Goal: Information Seeking & Learning: Learn about a topic

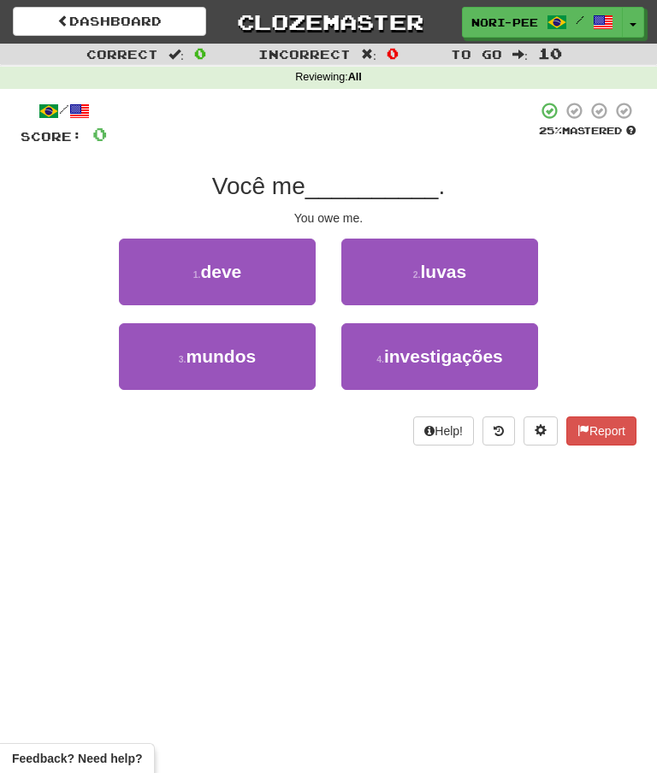
click at [153, 24] on link "Dashboard" at bounding box center [109, 21] width 193 height 29
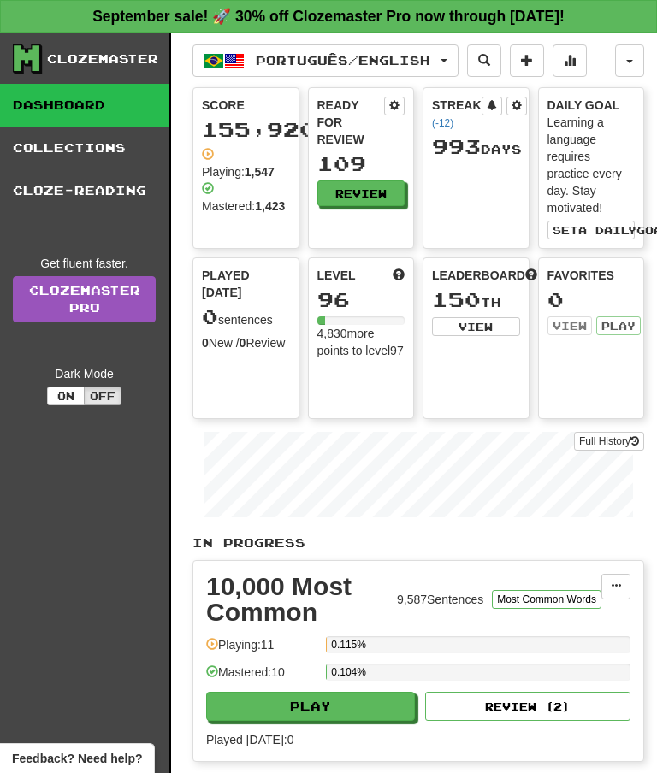
click at [367, 186] on button "Review" at bounding box center [361, 193] width 88 height 26
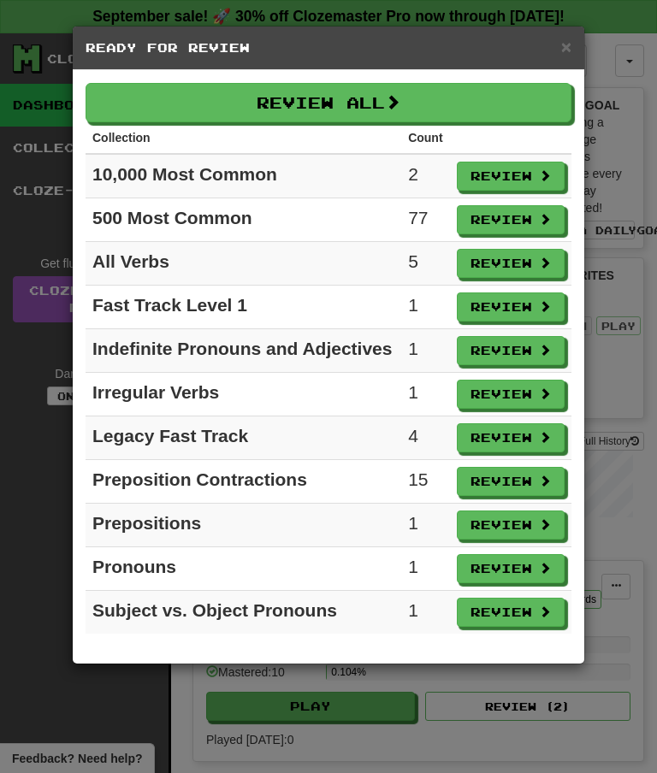
click at [381, 100] on button "Review All" at bounding box center [329, 102] width 486 height 39
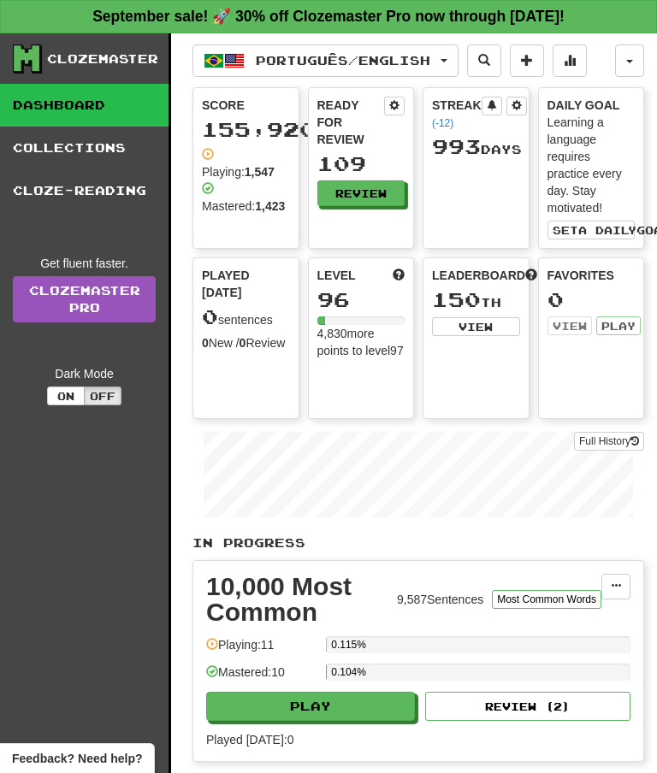
select select "**"
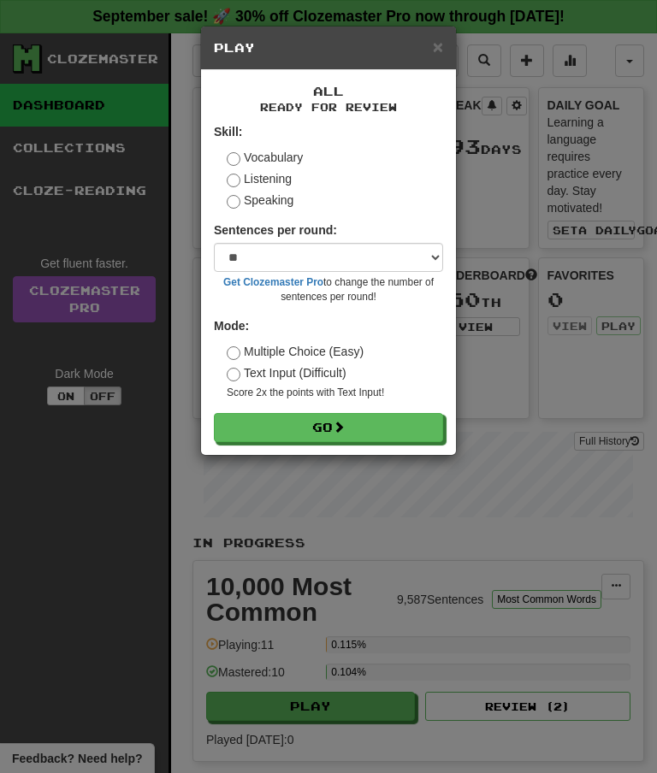
click at [321, 437] on button "Go" at bounding box center [328, 427] width 229 height 29
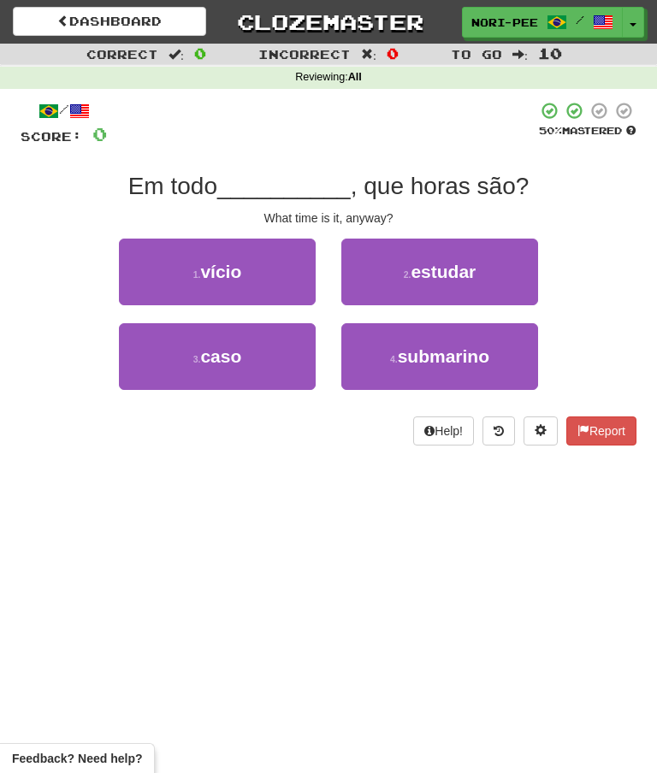
click at [253, 362] on button "3 . caso" at bounding box center [217, 356] width 197 height 67
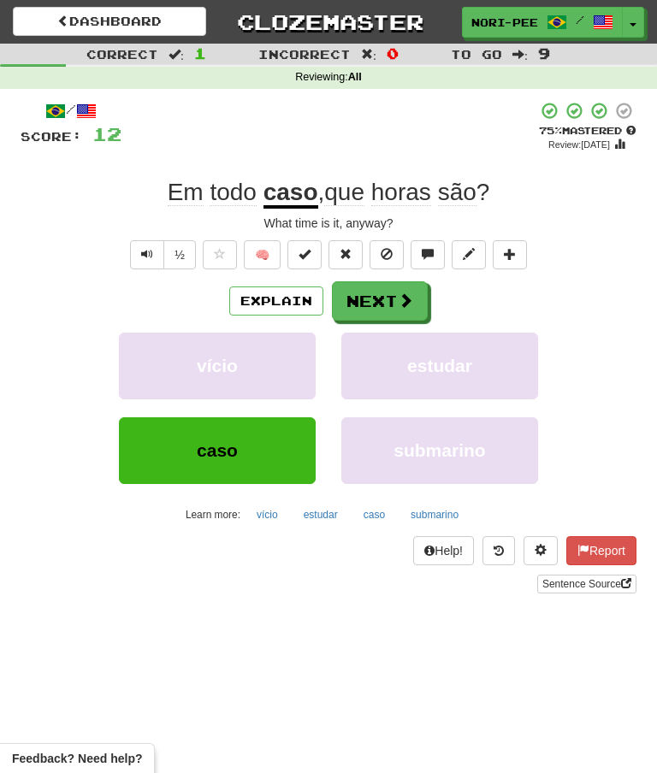
click at [401, 296] on span at bounding box center [405, 300] width 15 height 15
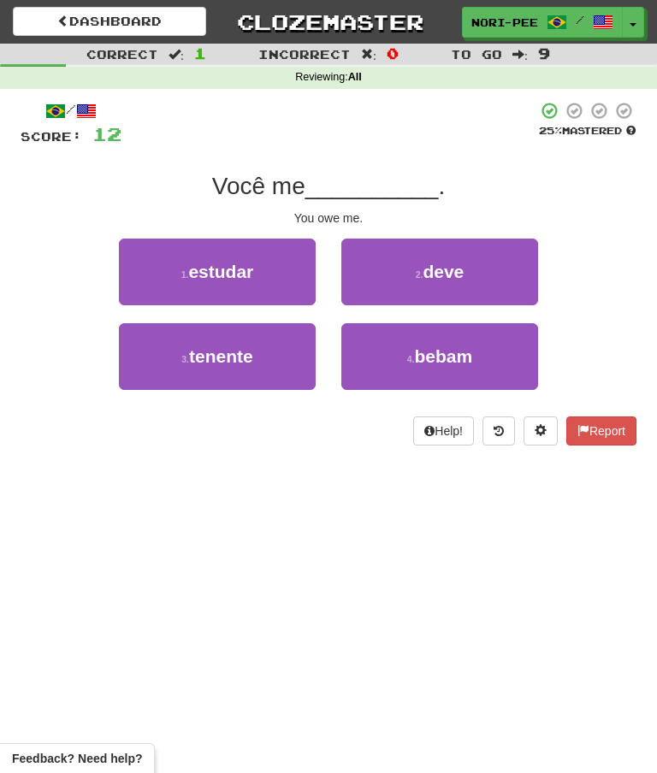
click at [457, 271] on span "deve" at bounding box center [443, 272] width 41 height 20
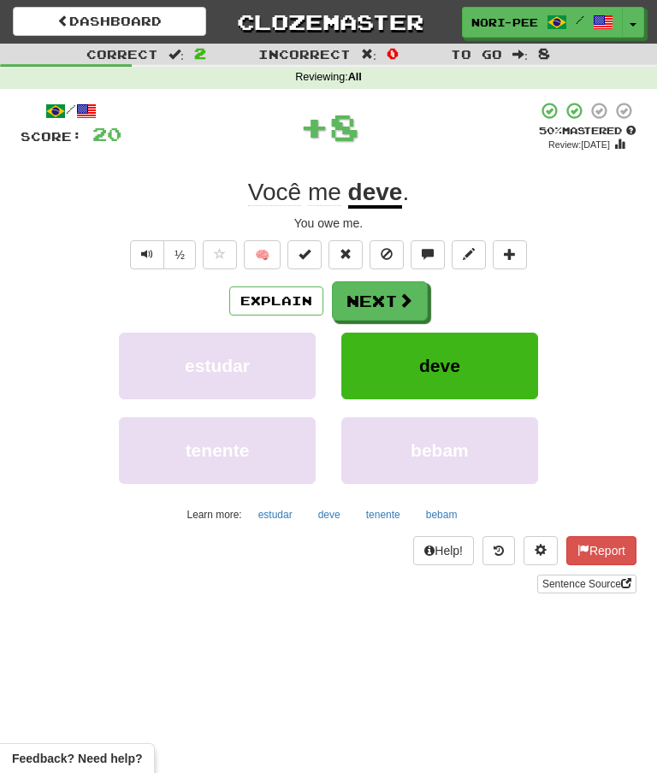
click at [372, 297] on button "Next" at bounding box center [380, 300] width 96 height 39
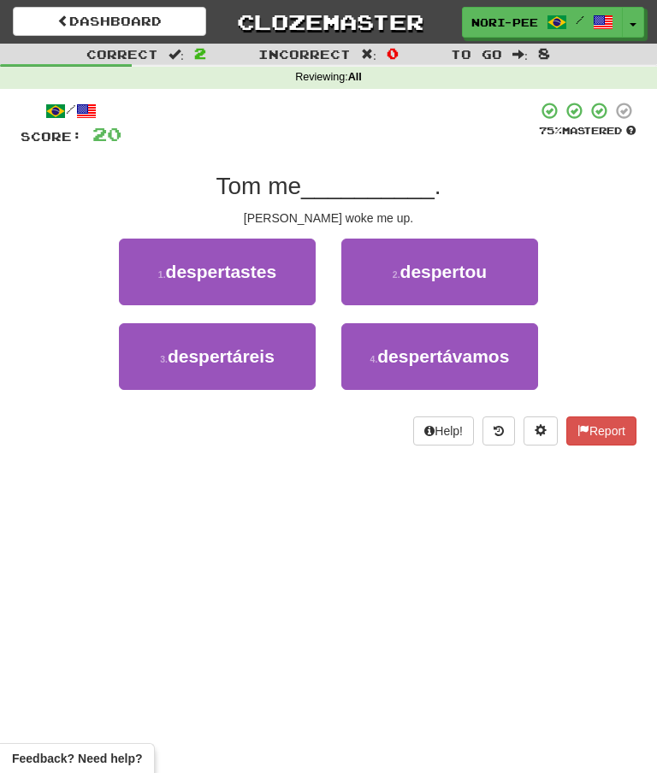
click at [426, 276] on span "despertou" at bounding box center [443, 272] width 87 height 20
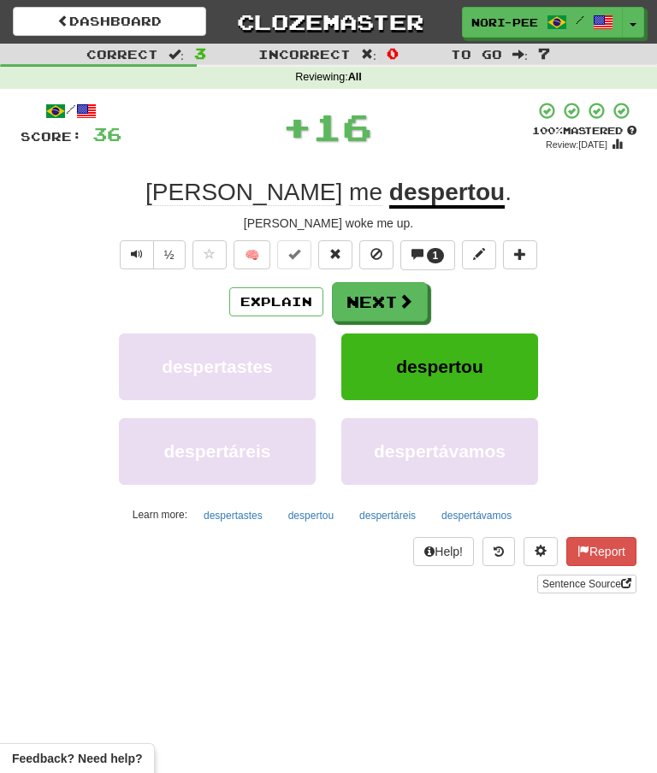
click at [375, 293] on button "Next" at bounding box center [380, 301] width 96 height 39
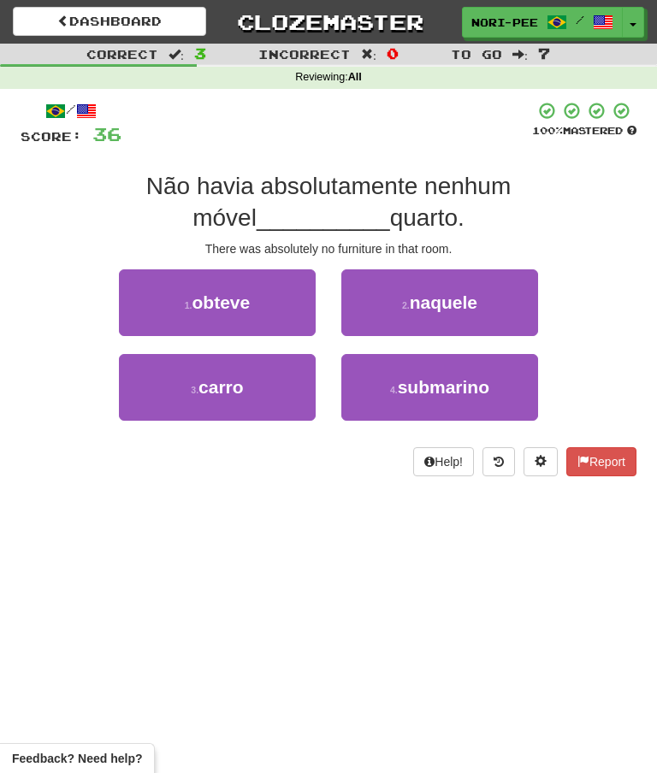
click at [486, 305] on button "2 . naquele" at bounding box center [439, 302] width 197 height 67
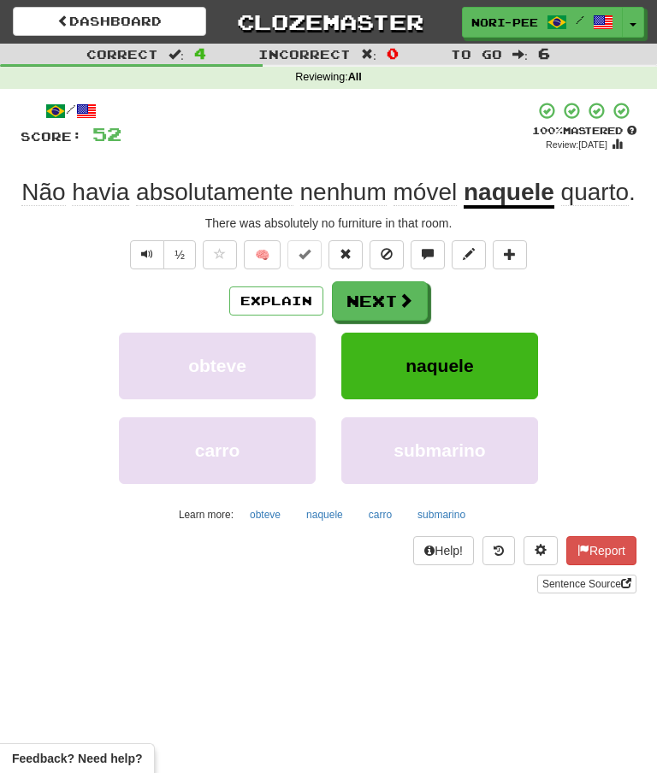
click at [368, 321] on button "Next" at bounding box center [380, 300] width 96 height 39
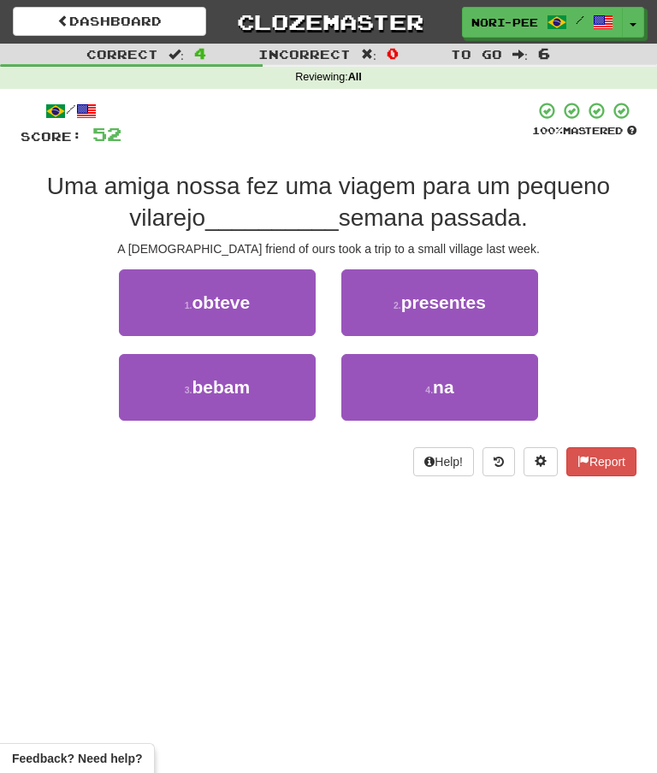
click at [409, 404] on button "4 . na" at bounding box center [439, 387] width 197 height 67
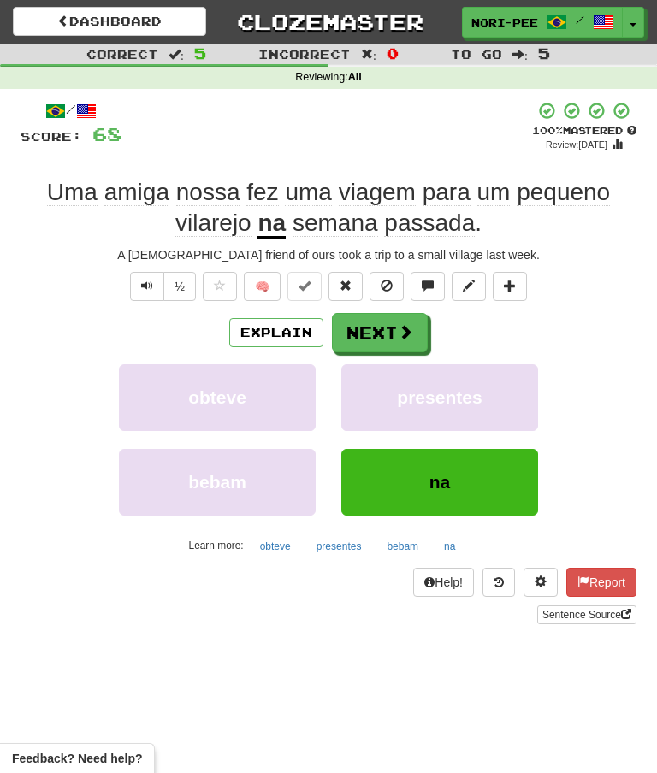
click at [375, 330] on button "Next" at bounding box center [380, 332] width 96 height 39
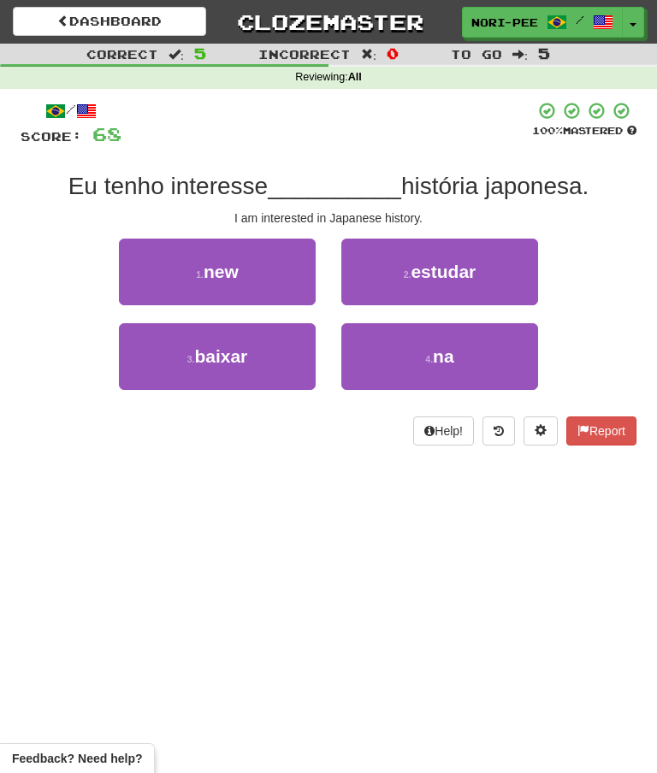
click at [396, 359] on button "4 . na" at bounding box center [439, 356] width 197 height 67
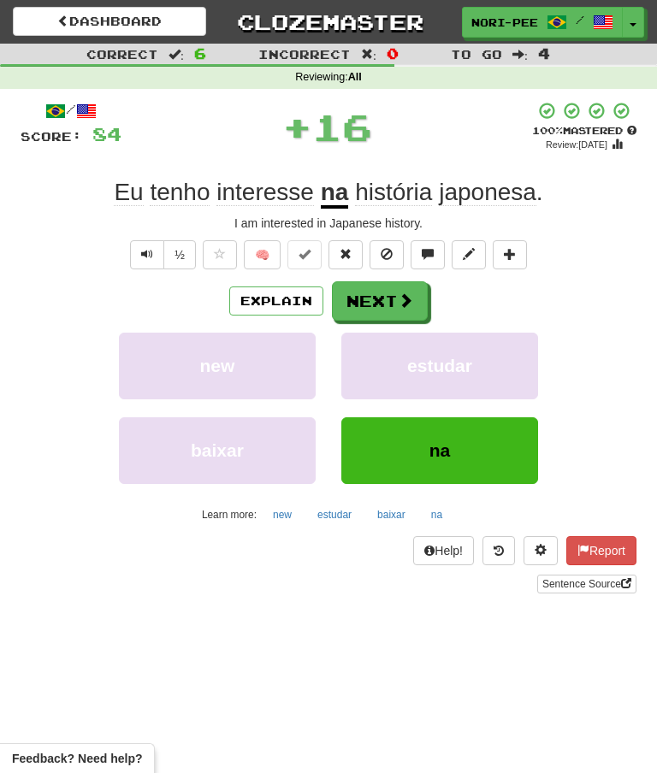
click at [380, 302] on button "Next" at bounding box center [380, 300] width 96 height 39
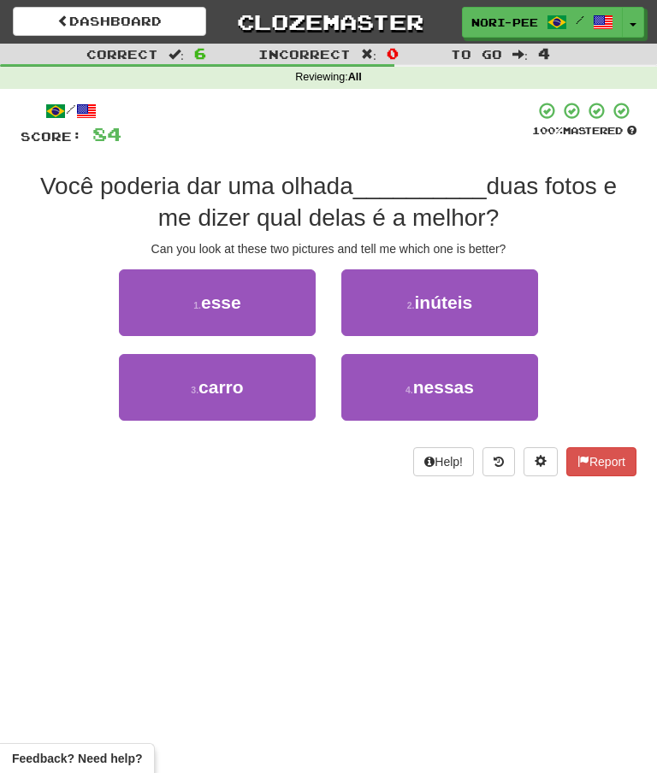
click at [428, 379] on span "nessas" at bounding box center [443, 387] width 61 height 20
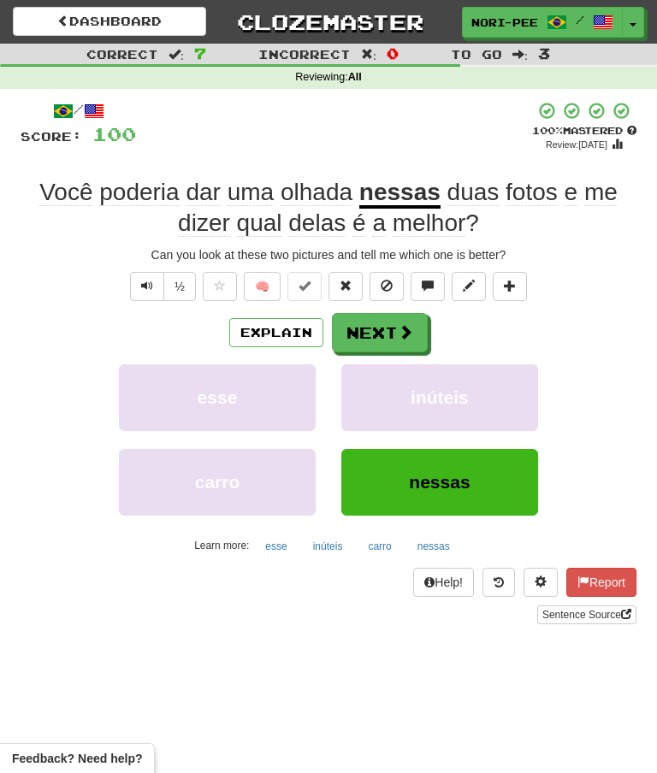
click at [375, 333] on button "Next" at bounding box center [380, 332] width 96 height 39
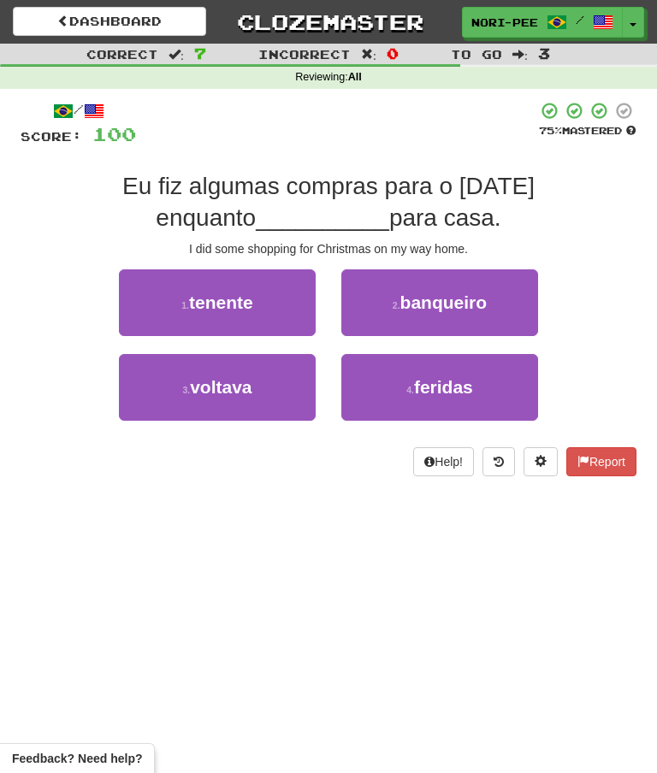
click at [242, 395] on span "voltava" at bounding box center [221, 387] width 62 height 20
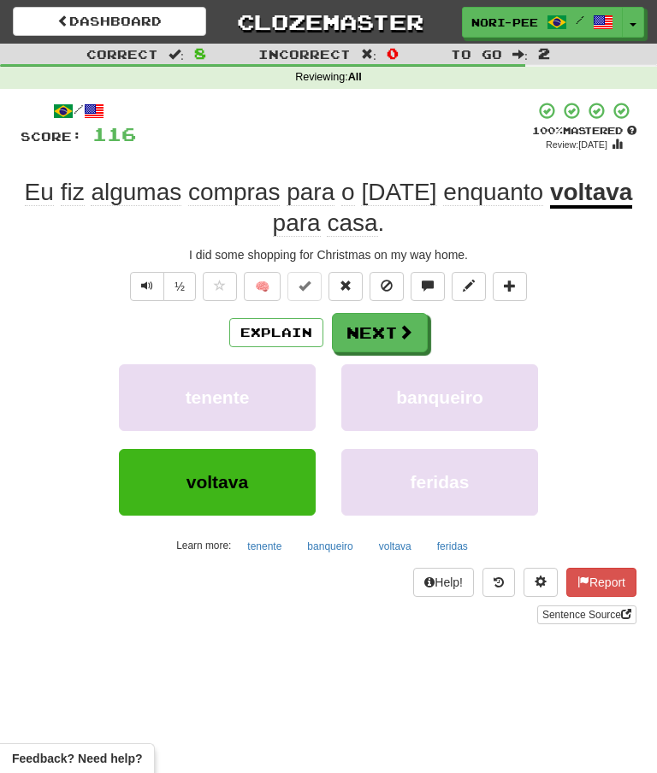
click at [268, 321] on button "Explain" at bounding box center [276, 332] width 94 height 29
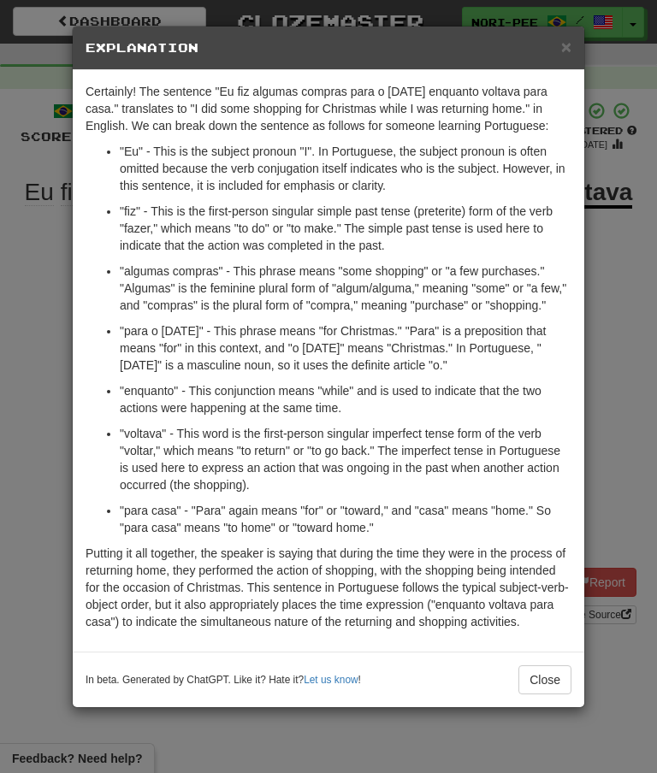
click at [557, 694] on button "Close" at bounding box center [544, 679] width 53 height 29
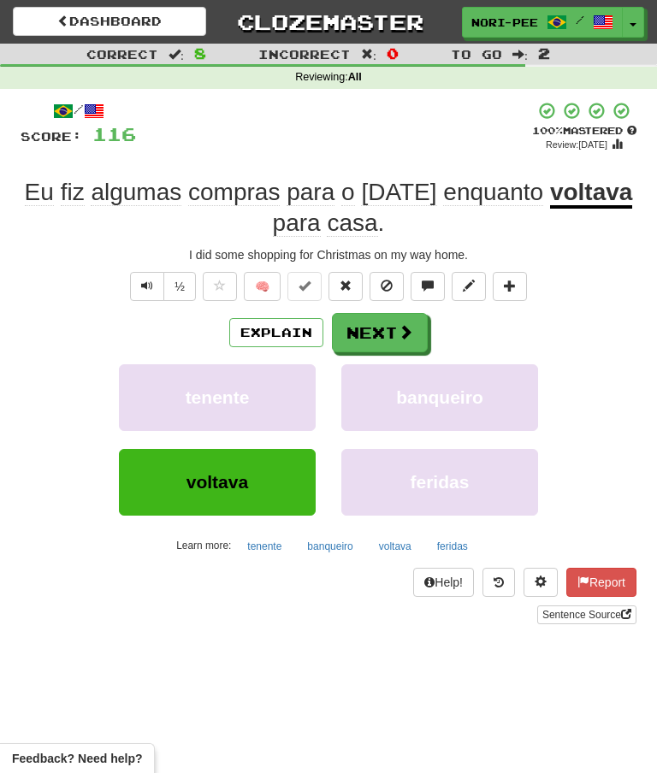
click at [391, 313] on button "Next" at bounding box center [380, 332] width 96 height 39
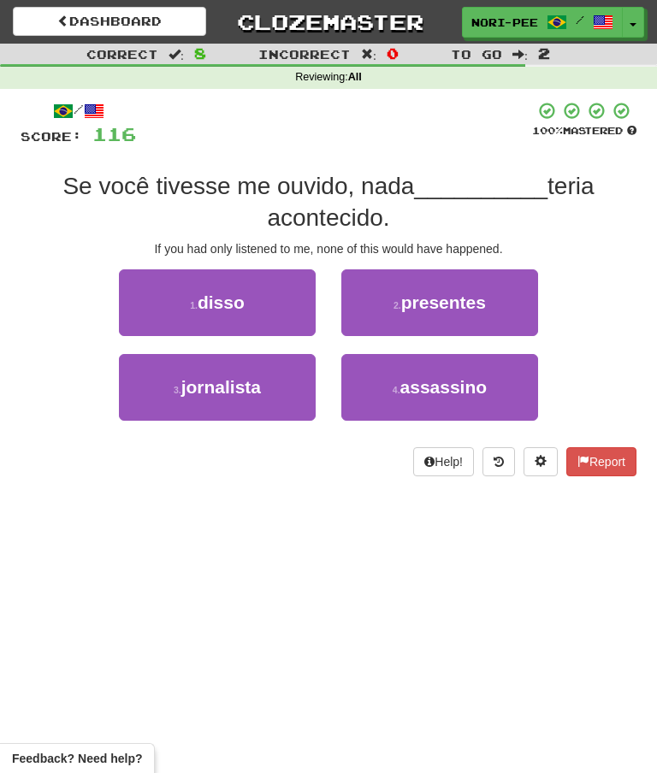
click at [213, 299] on span "disso" at bounding box center [221, 303] width 47 height 20
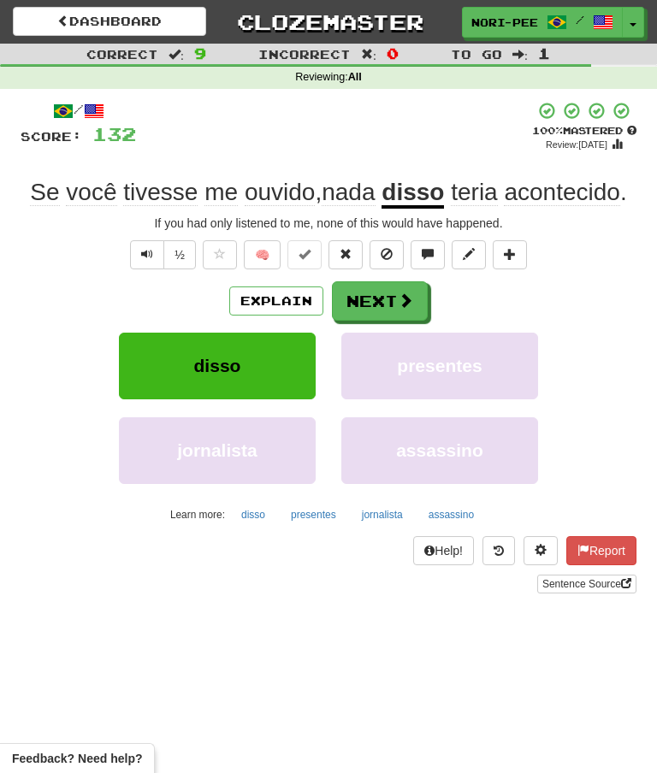
click at [390, 303] on button "Next" at bounding box center [380, 300] width 96 height 39
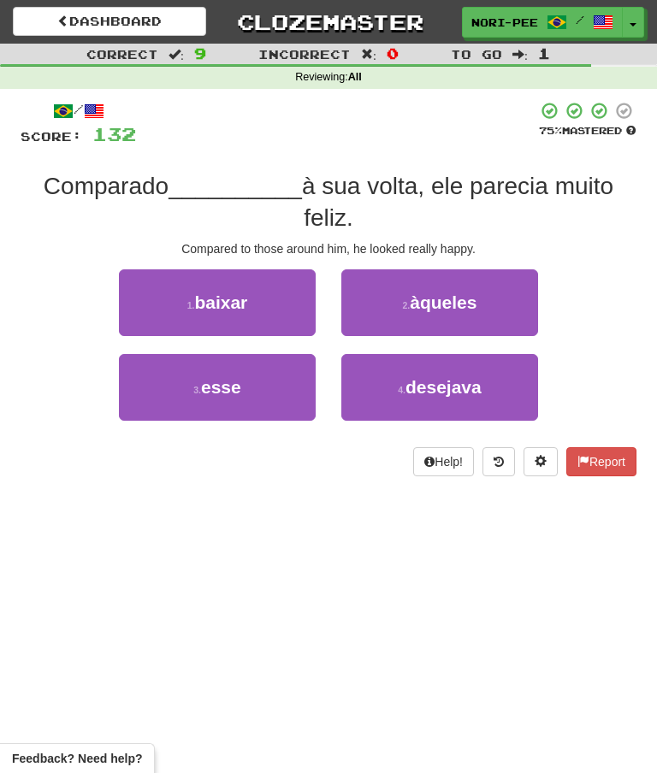
click at [474, 293] on span "àqueles" at bounding box center [443, 303] width 67 height 20
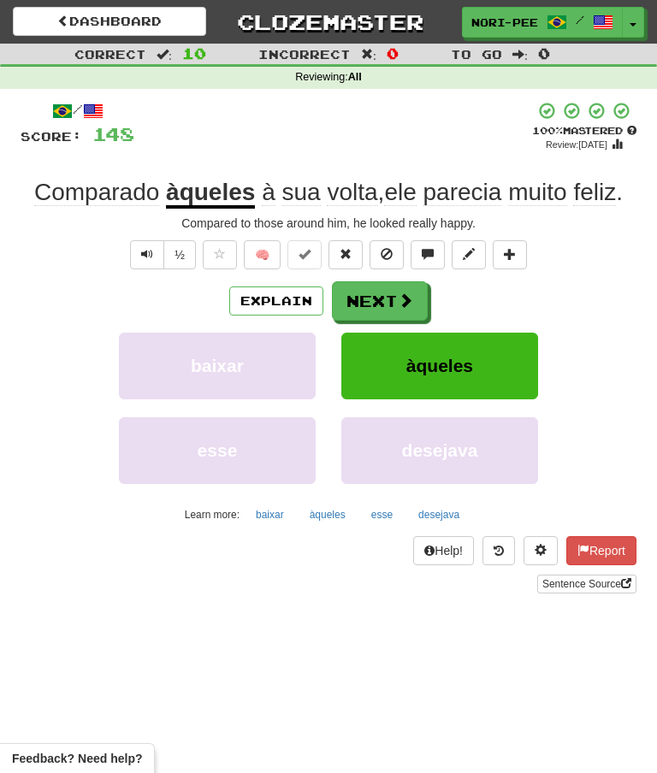
click at [394, 304] on button "Next" at bounding box center [380, 300] width 96 height 39
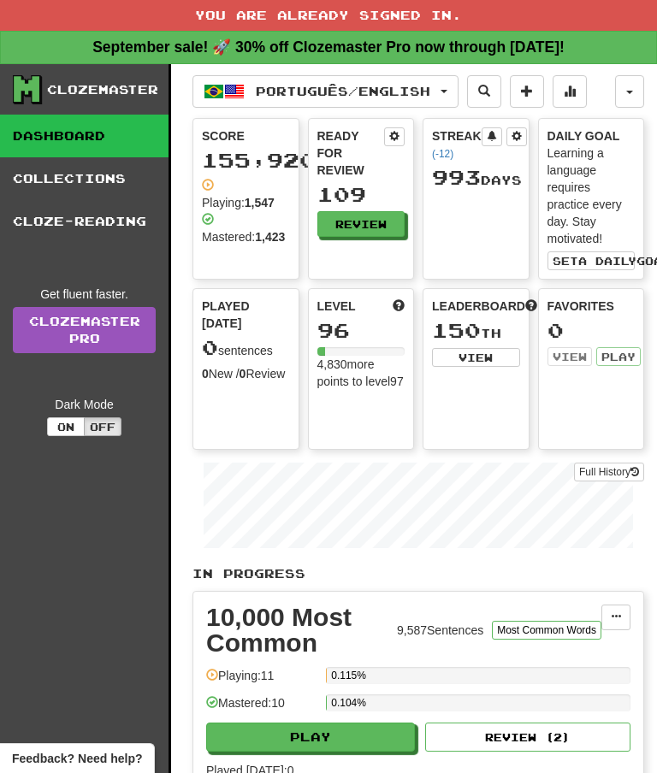
click at [458, 95] on button "Português / English" at bounding box center [325, 91] width 266 height 33
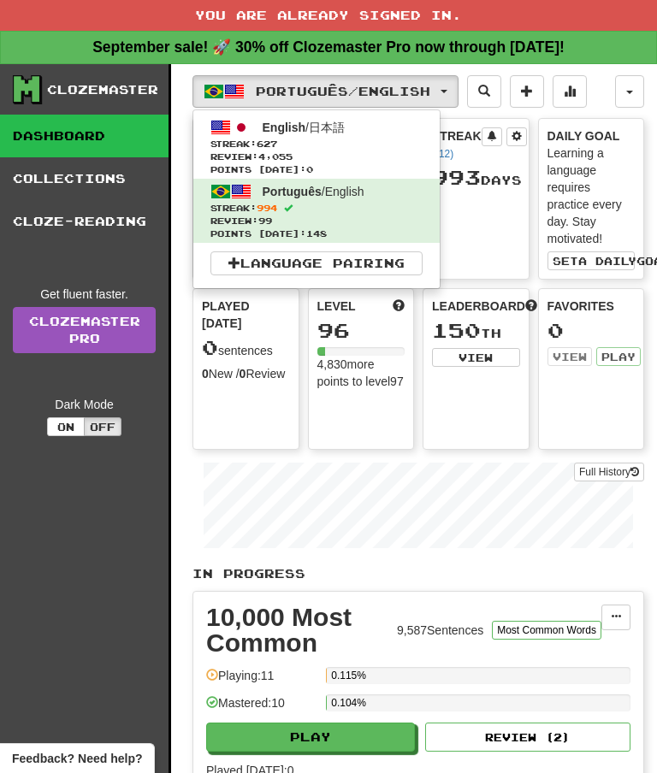
click at [404, 139] on span "Streak: 627" at bounding box center [316, 144] width 212 height 13
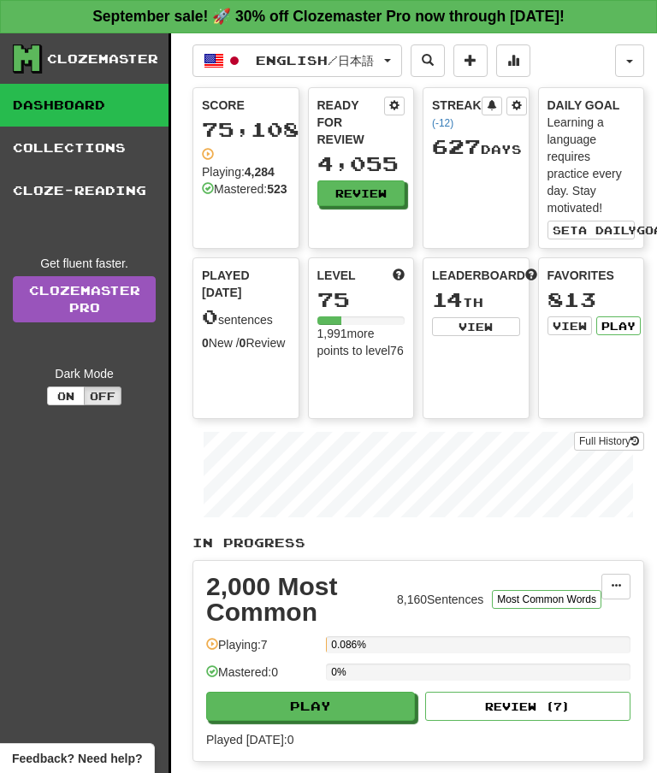
click at [103, 163] on link "Collections" at bounding box center [84, 148] width 168 height 43
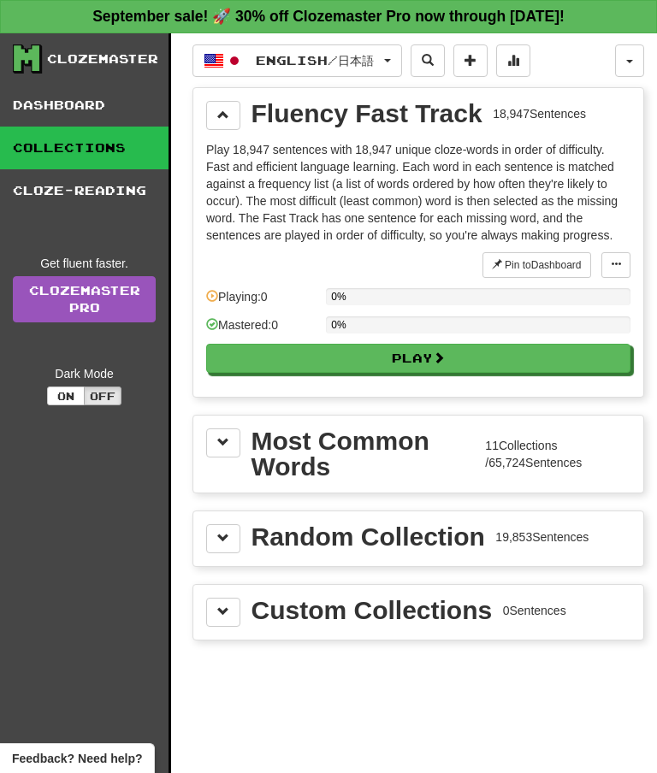
click at [220, 115] on span at bounding box center [223, 115] width 12 height 12
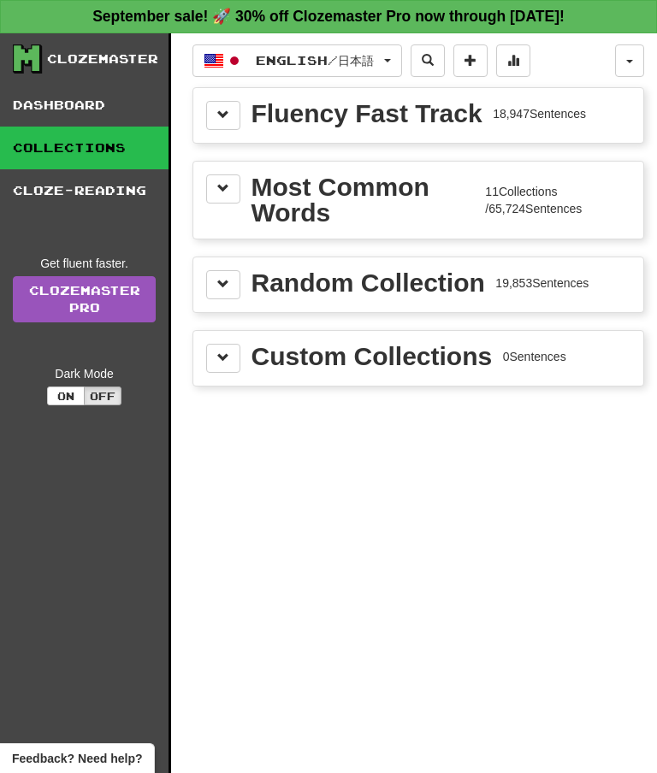
click at [223, 191] on span at bounding box center [223, 188] width 12 height 12
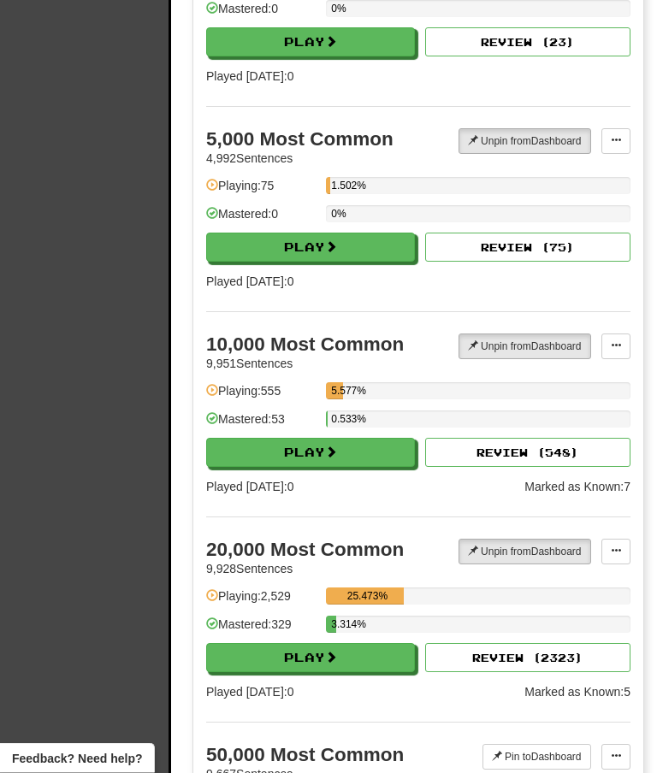
scroll to position [1327, 0]
click at [339, 666] on button "Play" at bounding box center [310, 657] width 209 height 29
select select "**"
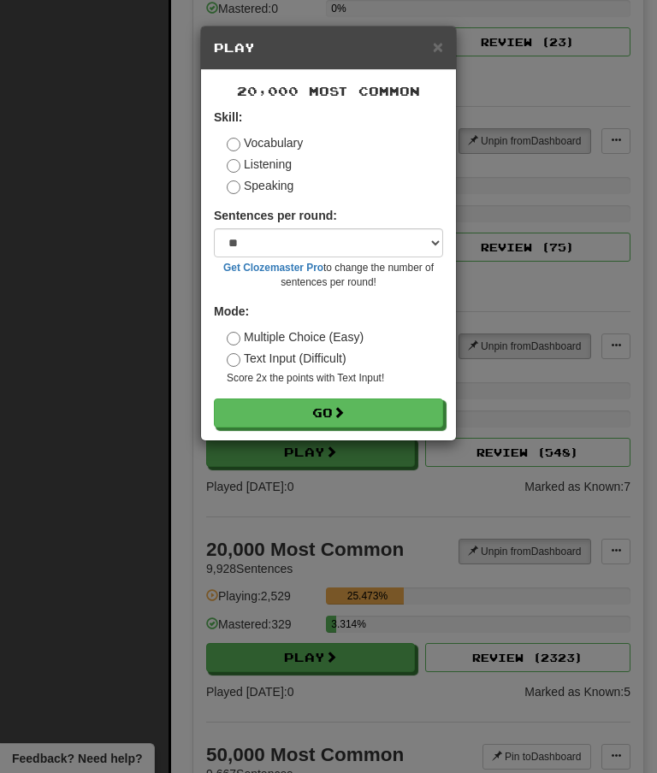
click at [329, 411] on button "Go" at bounding box center [328, 413] width 229 height 29
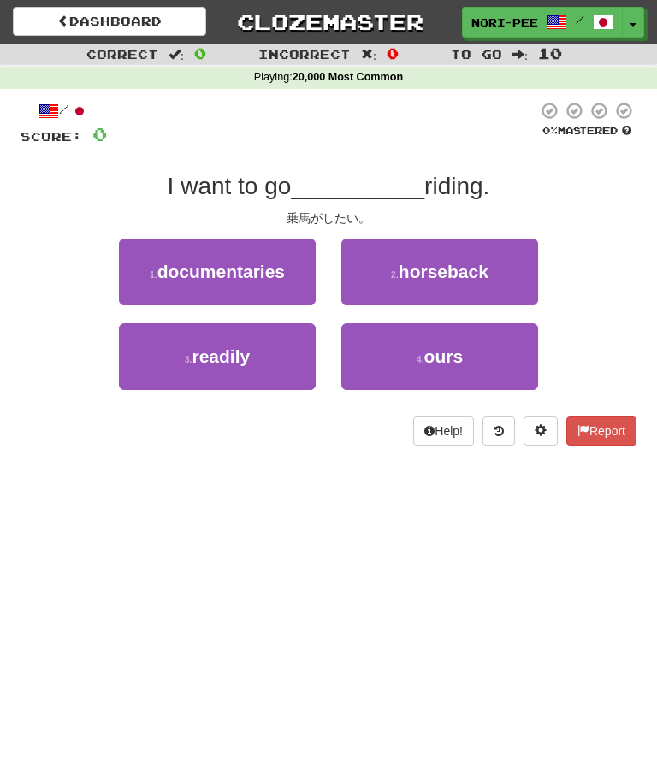
click at [462, 263] on span "horseback" at bounding box center [444, 272] width 90 height 20
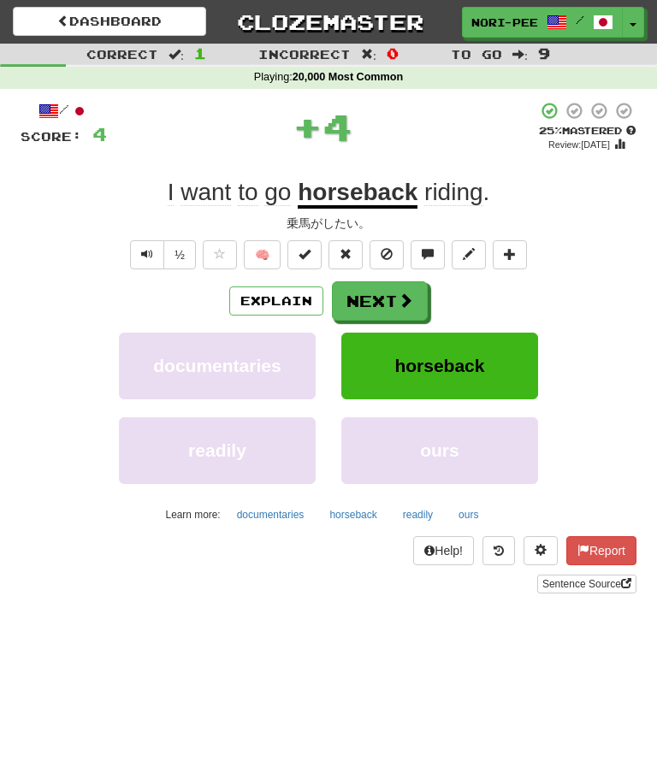
click at [386, 293] on button "Next" at bounding box center [380, 300] width 96 height 39
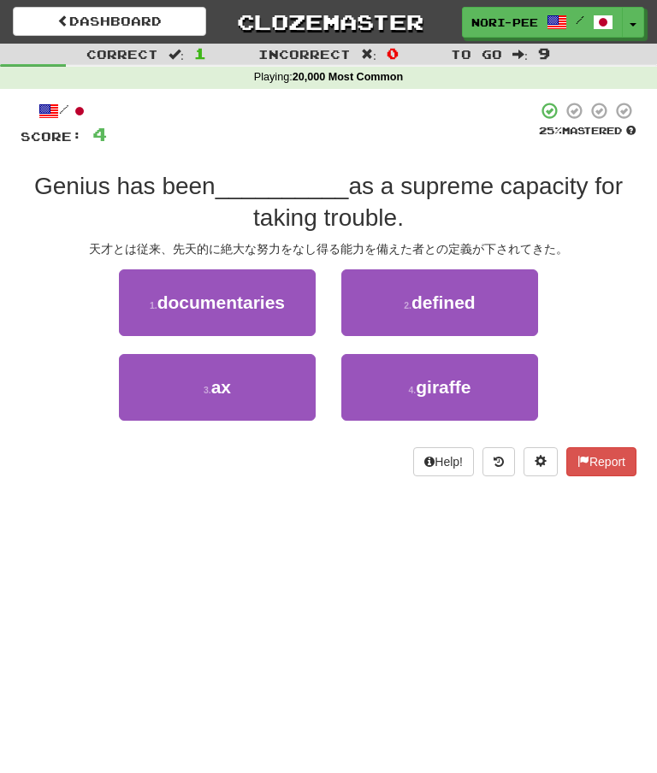
click at [444, 299] on span "defined" at bounding box center [443, 303] width 64 height 20
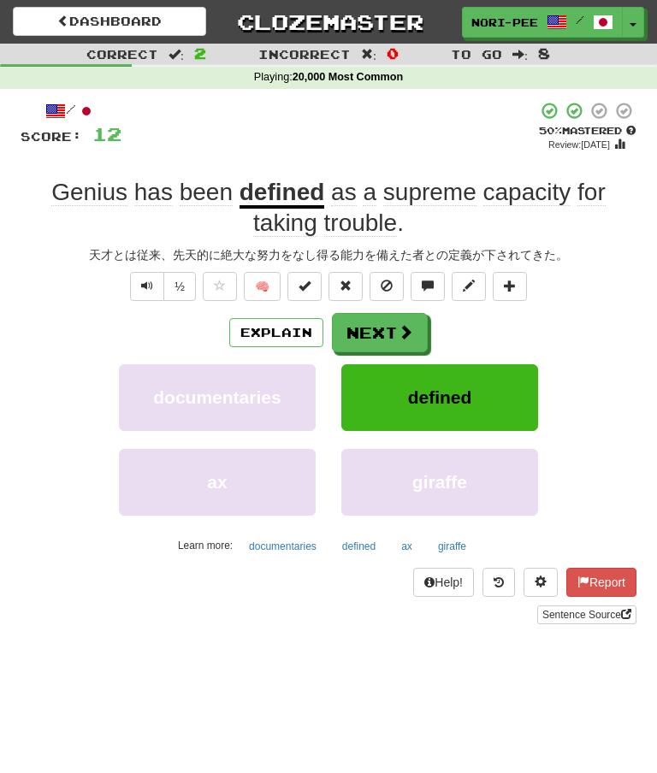
click at [383, 318] on button "Next" at bounding box center [380, 332] width 96 height 39
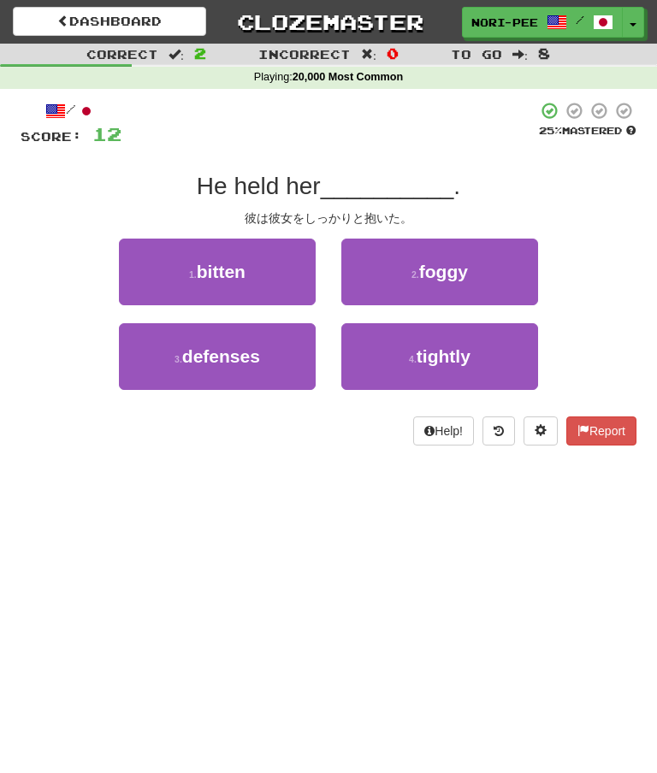
click at [431, 375] on button "4 . tightly" at bounding box center [439, 356] width 197 height 67
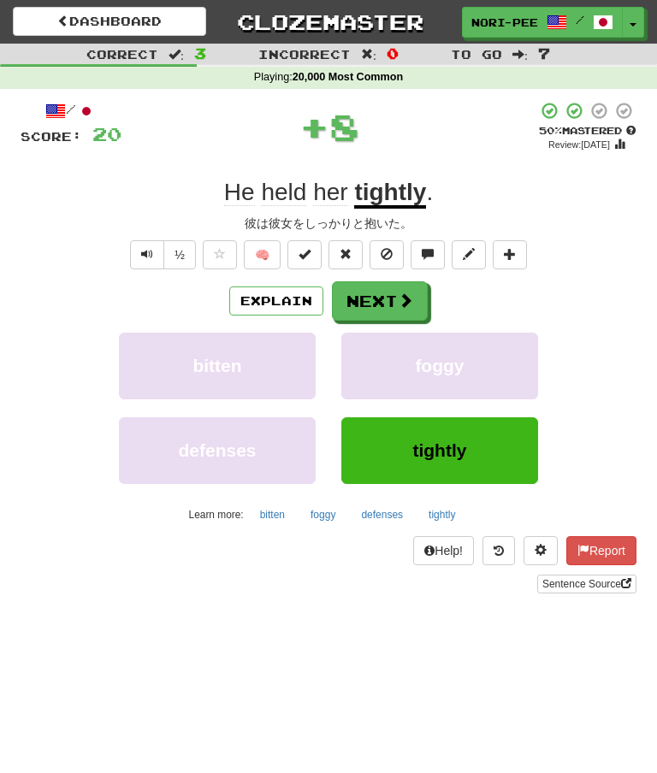
click at [381, 298] on button "Next" at bounding box center [380, 300] width 96 height 39
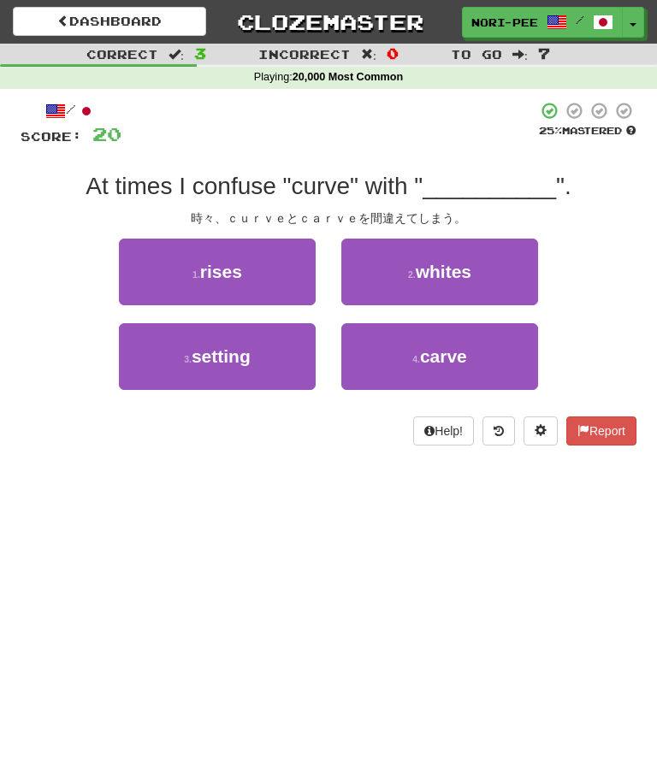
click at [422, 363] on span "carve" at bounding box center [443, 356] width 47 height 20
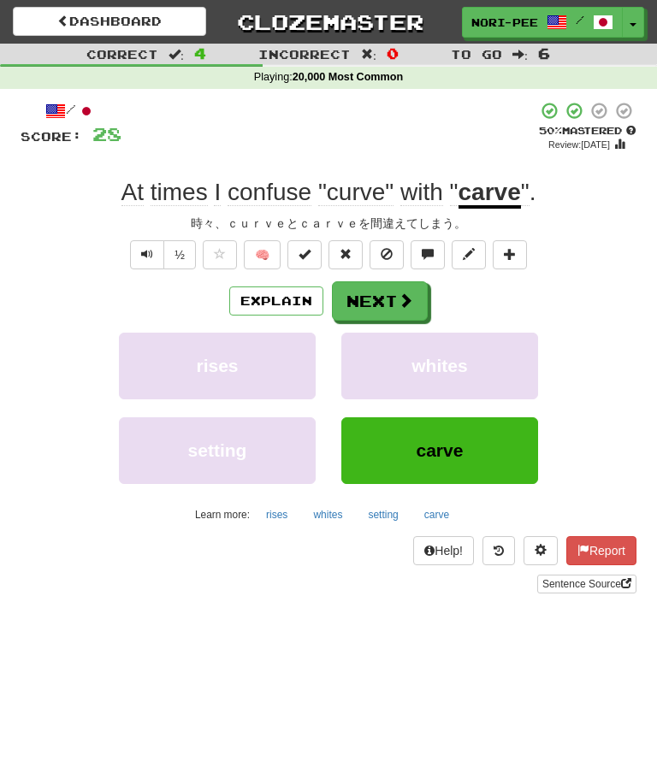
click at [284, 287] on button "Explain" at bounding box center [276, 301] width 94 height 29
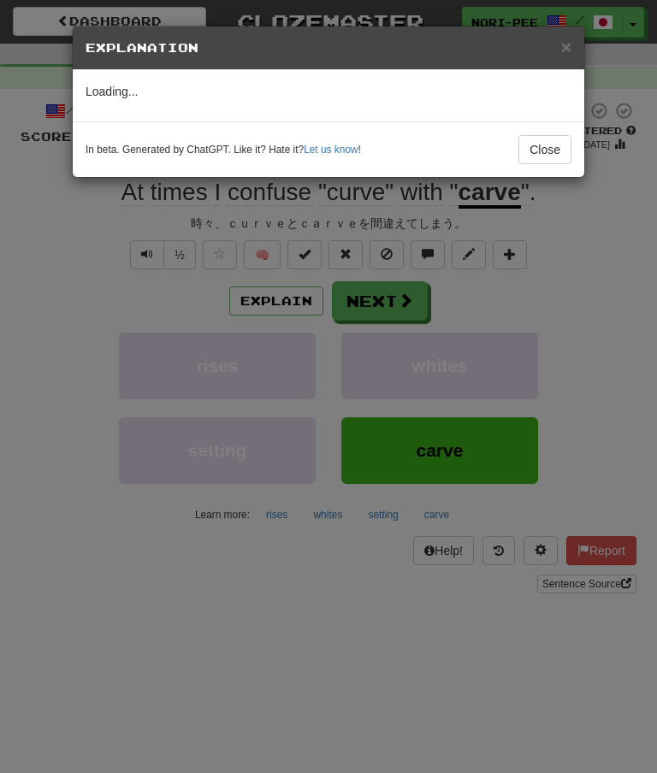
click at [553, 140] on button "Close" at bounding box center [544, 149] width 53 height 29
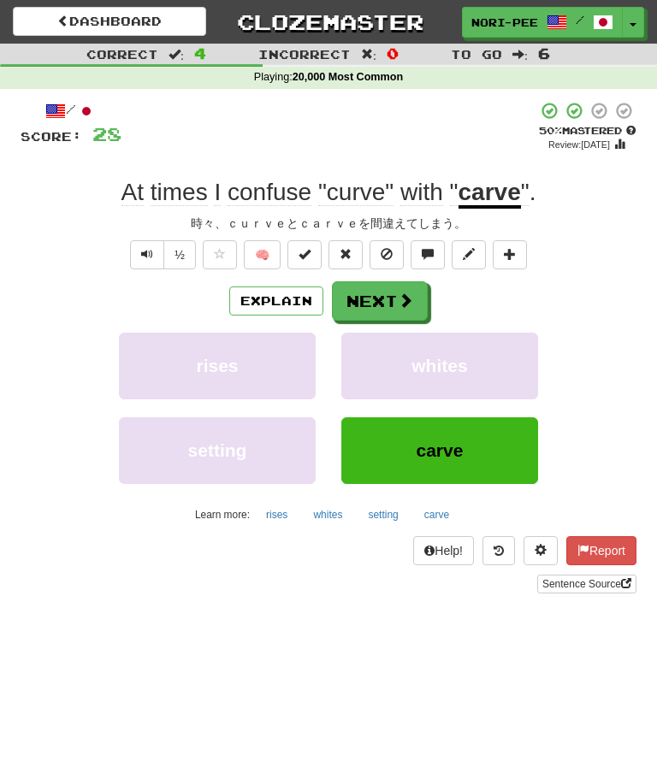
click at [400, 296] on span at bounding box center [405, 300] width 15 height 15
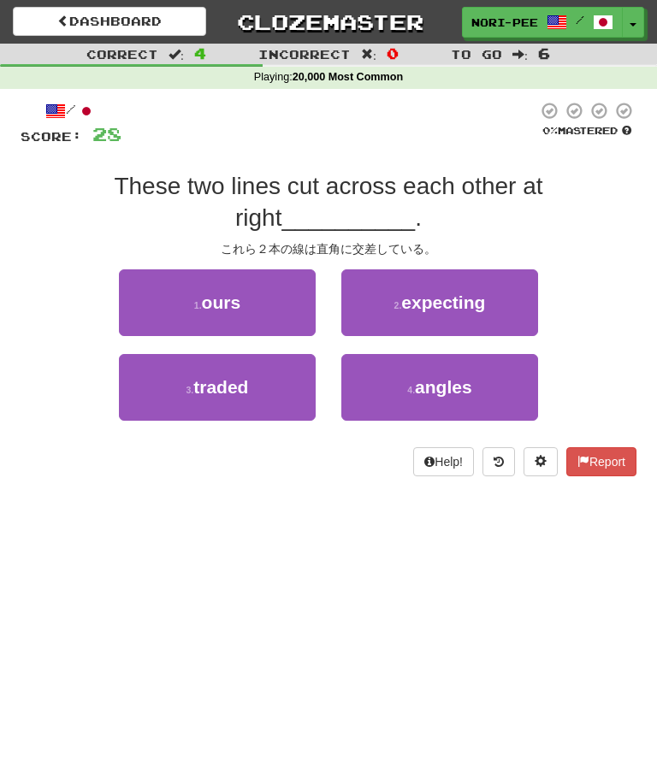
click at [428, 392] on span "angles" at bounding box center [443, 387] width 57 height 20
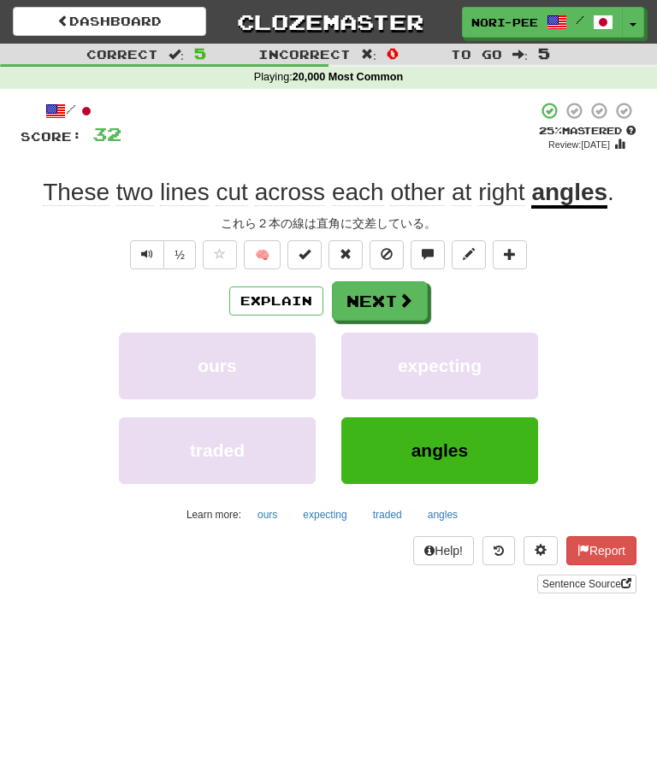
click at [399, 298] on span at bounding box center [405, 300] width 15 height 15
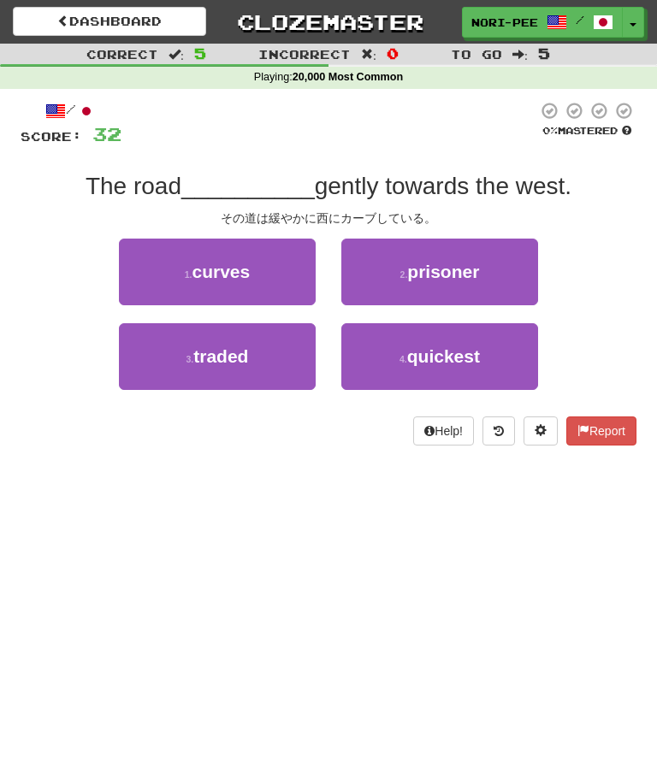
click at [271, 278] on button "1 . curves" at bounding box center [217, 272] width 197 height 67
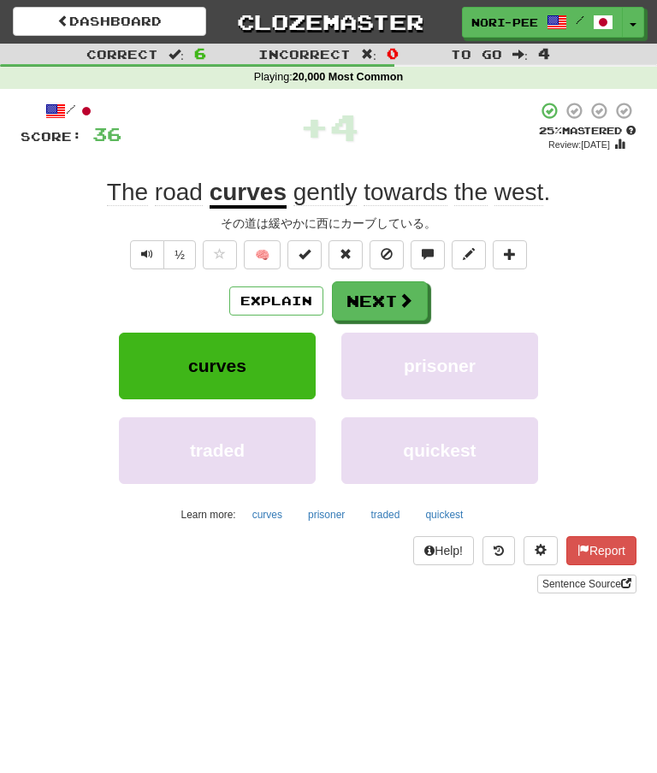
click at [398, 300] on span at bounding box center [405, 300] width 15 height 15
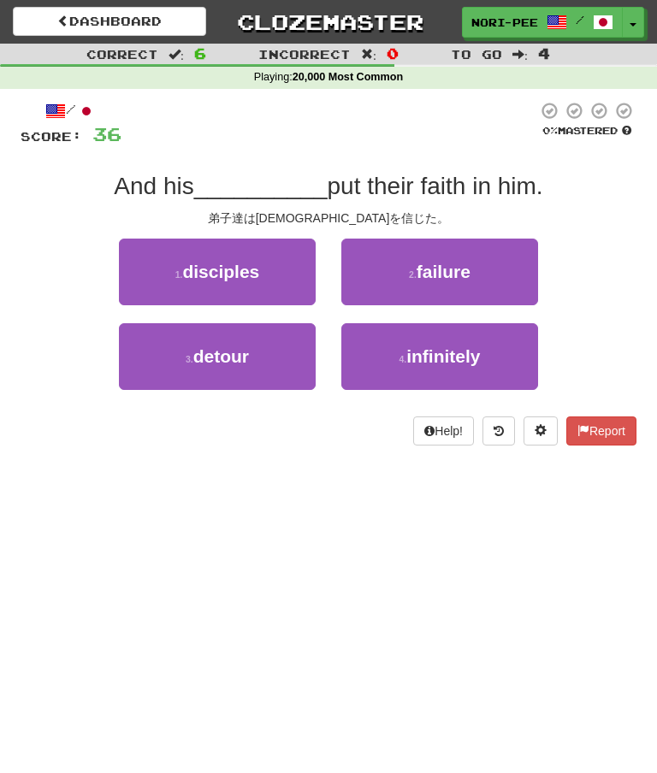
click at [267, 347] on button "3 . detour" at bounding box center [217, 356] width 197 height 67
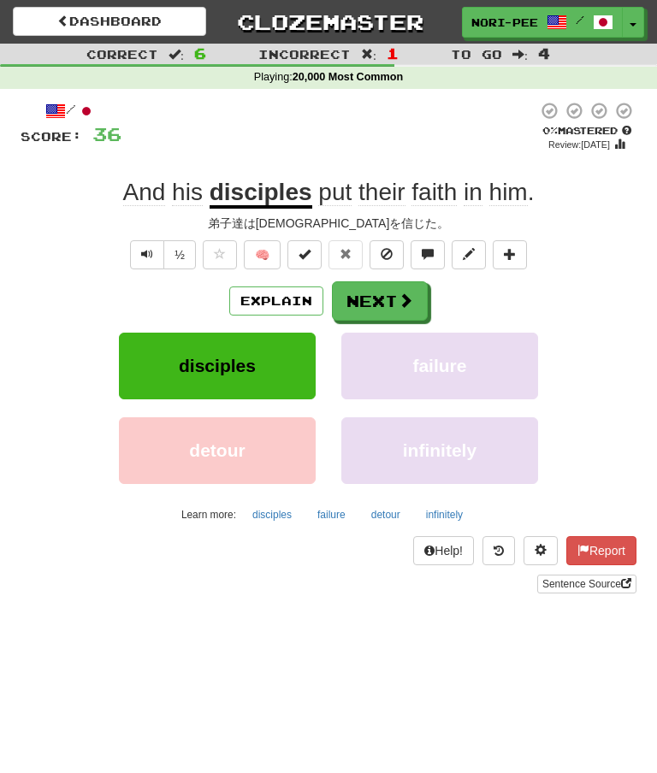
click at [293, 299] on button "Explain" at bounding box center [276, 301] width 94 height 29
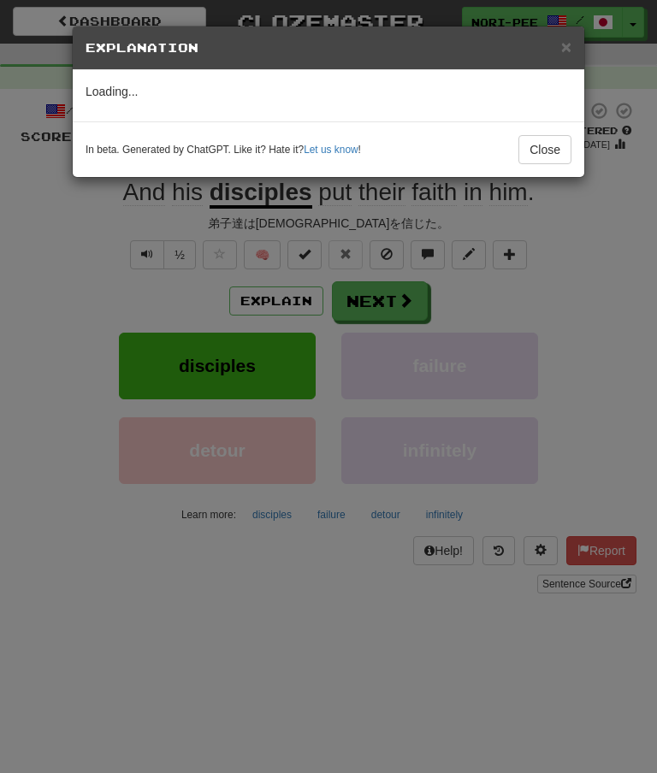
click at [569, 142] on button "Close" at bounding box center [544, 149] width 53 height 29
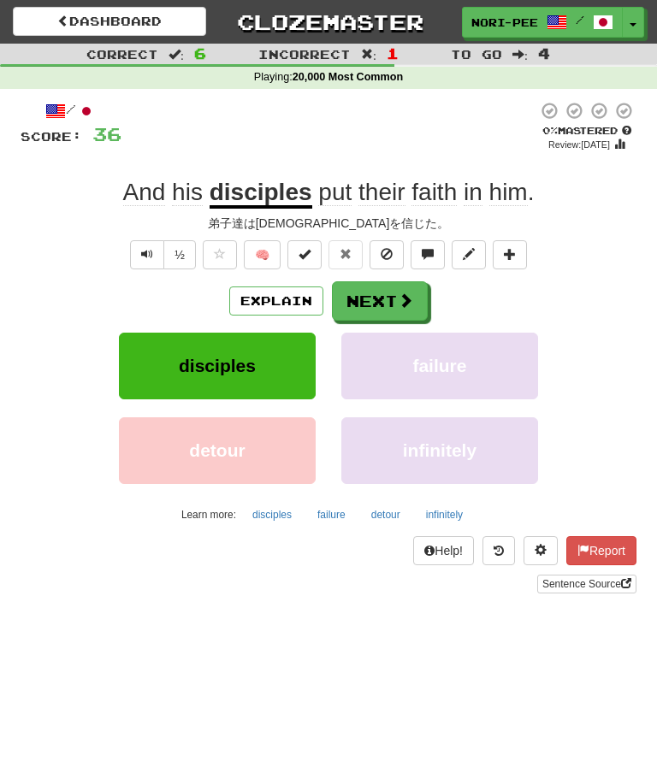
click at [383, 303] on button "Next" at bounding box center [380, 300] width 96 height 39
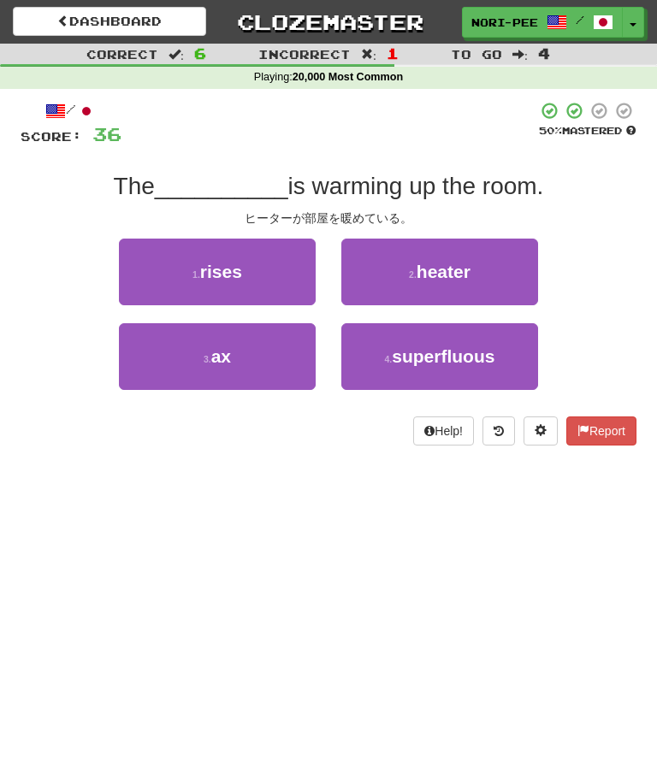
click at [446, 281] on button "2 . heater" at bounding box center [439, 272] width 197 height 67
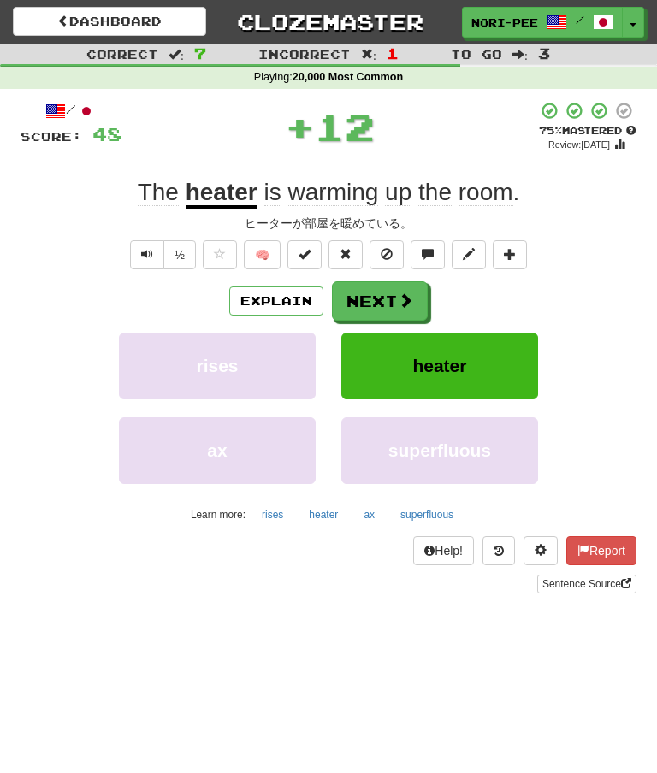
click at [375, 294] on button "Next" at bounding box center [380, 300] width 96 height 39
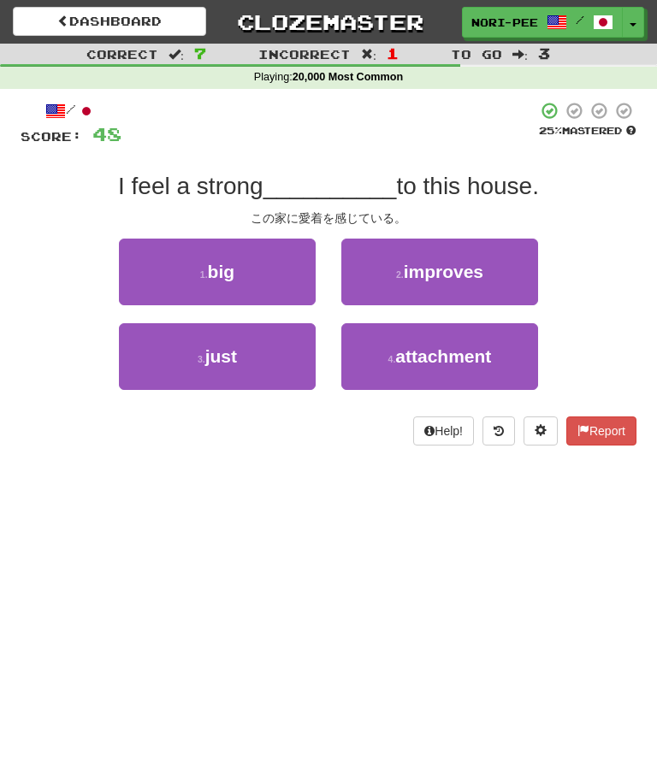
click at [417, 359] on span "attachment" at bounding box center [443, 356] width 96 height 20
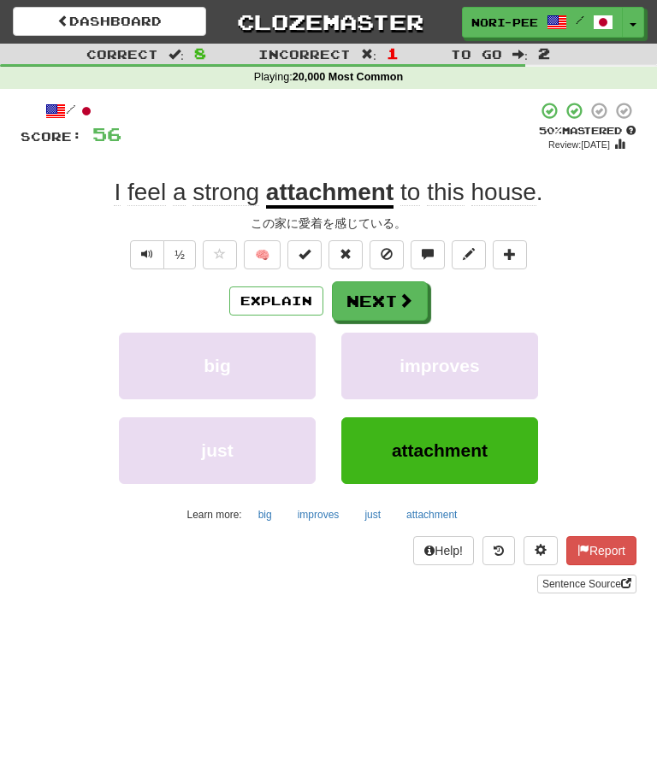
click at [391, 294] on button "Next" at bounding box center [380, 300] width 96 height 39
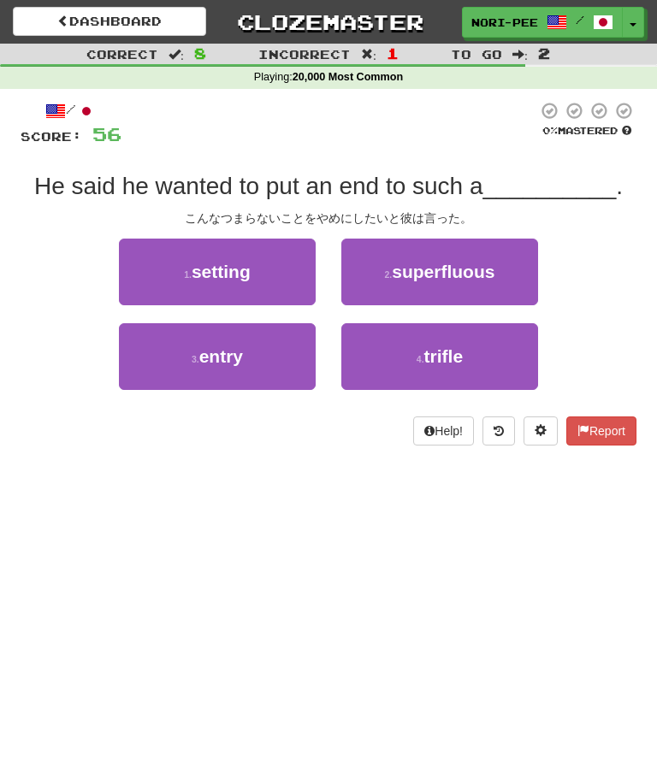
click at [400, 358] on button "4 . trifle" at bounding box center [439, 356] width 197 height 67
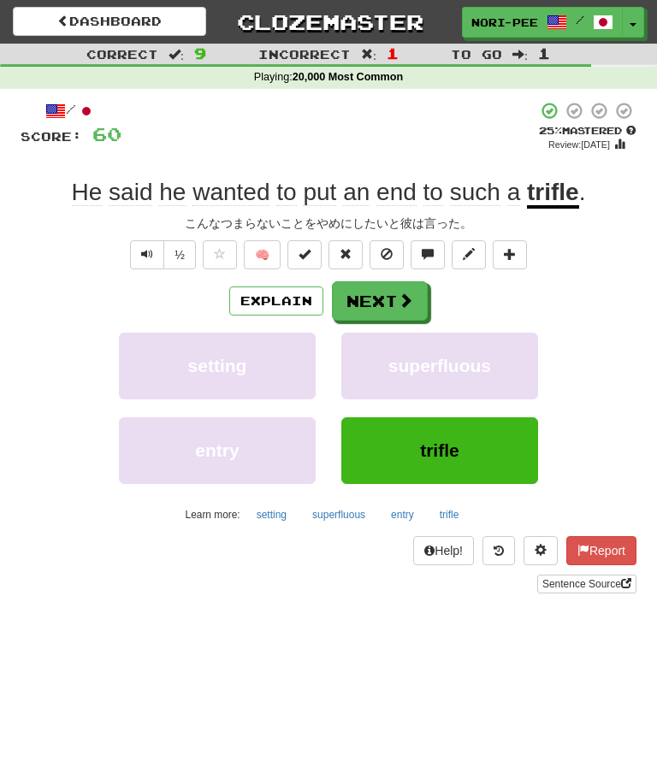
click at [382, 301] on button "Next" at bounding box center [380, 300] width 96 height 39
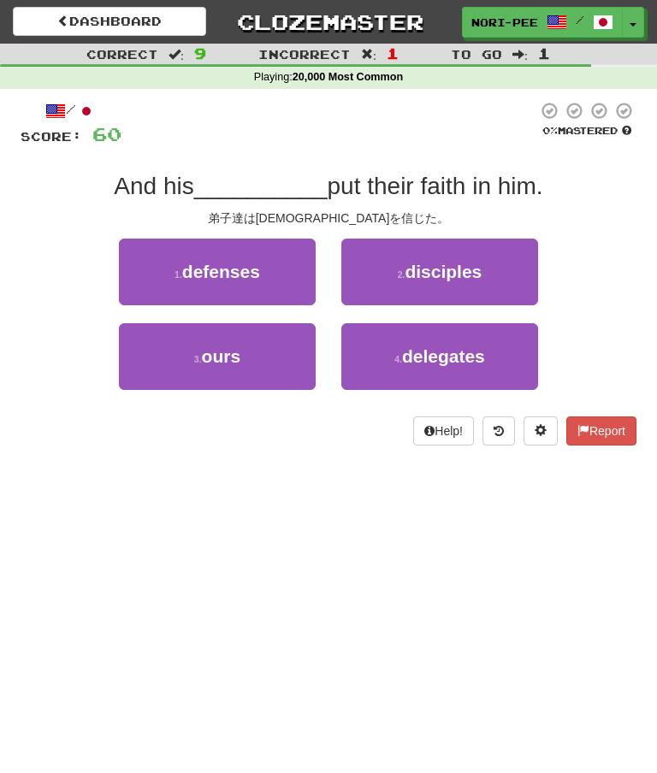
click at [423, 271] on span "disciples" at bounding box center [443, 272] width 77 height 20
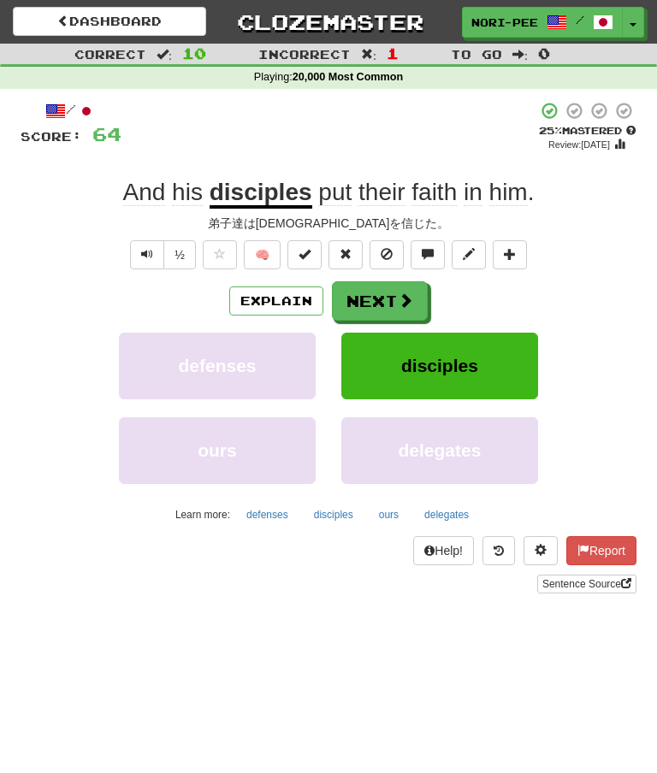
click at [386, 296] on button "Next" at bounding box center [380, 300] width 96 height 39
